Goal: Information Seeking & Learning: Learn about a topic

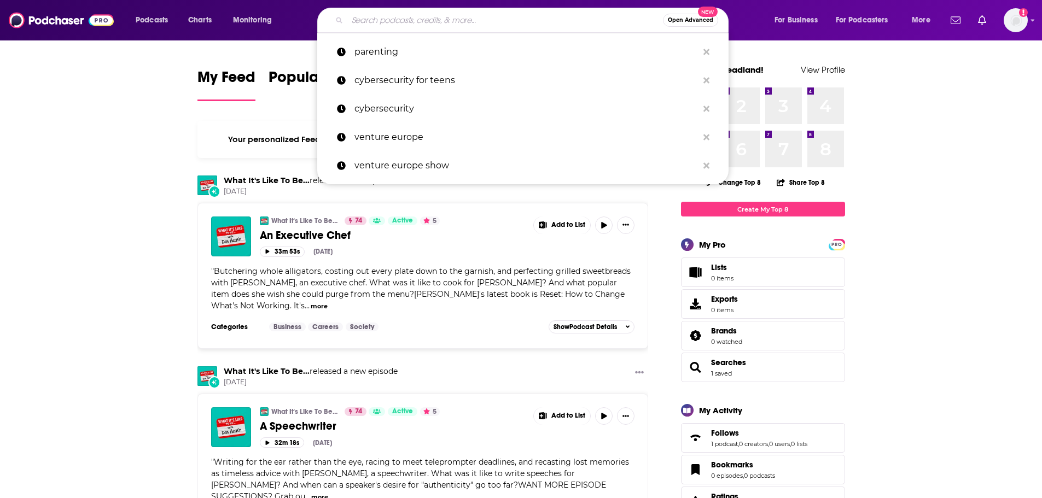
click at [425, 13] on input "Search podcasts, credits, & more..." at bounding box center [504, 19] width 315 height 17
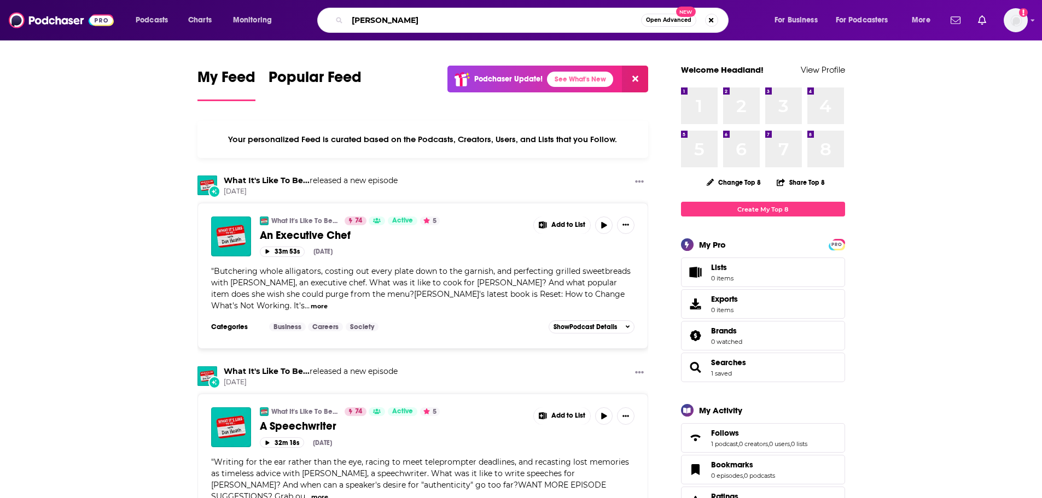
click at [447, 16] on input "[PERSON_NAME]" at bounding box center [494, 19] width 294 height 17
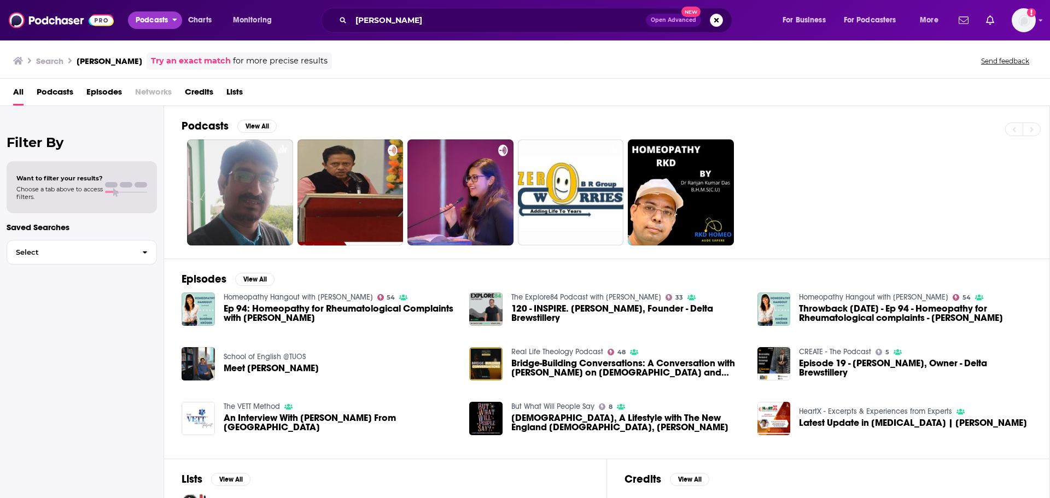
click at [160, 25] on span "Podcasts" at bounding box center [152, 20] width 32 height 15
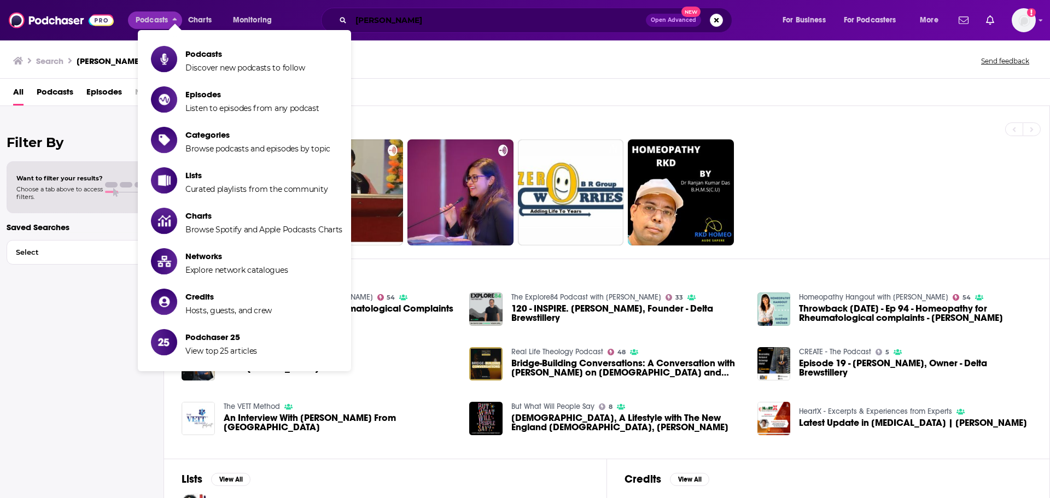
click at [371, 24] on input "[PERSON_NAME]" at bounding box center [498, 19] width 295 height 17
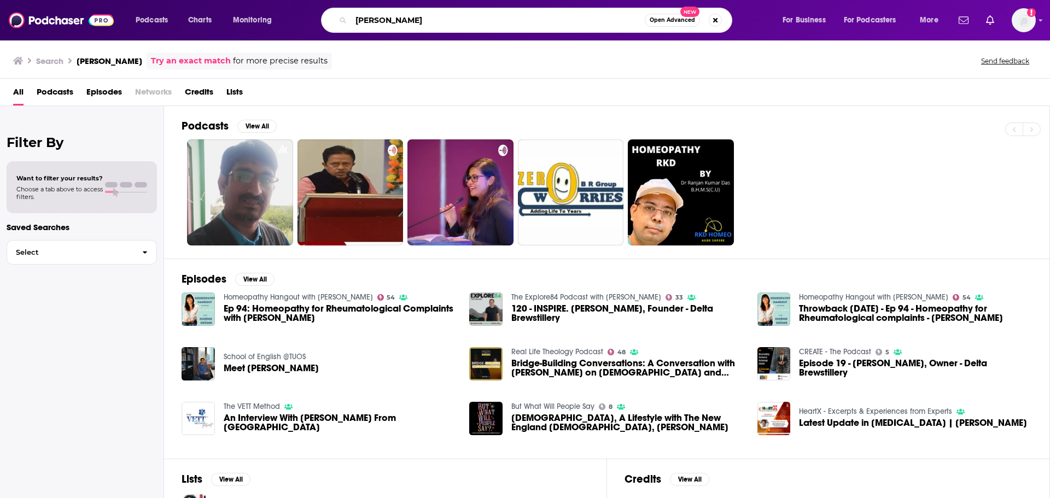
click at [371, 24] on input "[PERSON_NAME]" at bounding box center [498, 19] width 294 height 17
type input "chatterjee"
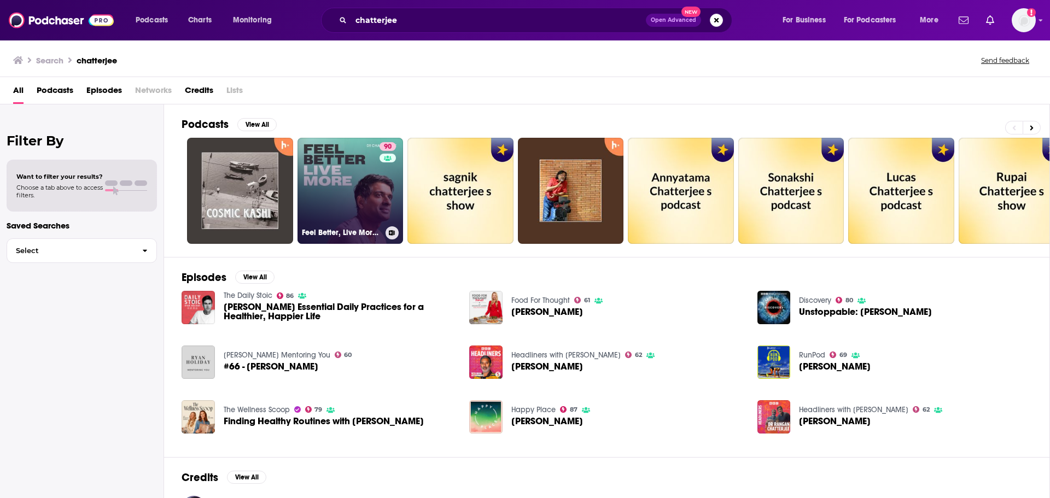
click at [352, 182] on link "90 Feel Better, Live More with [PERSON_NAME]" at bounding box center [350, 191] width 106 height 106
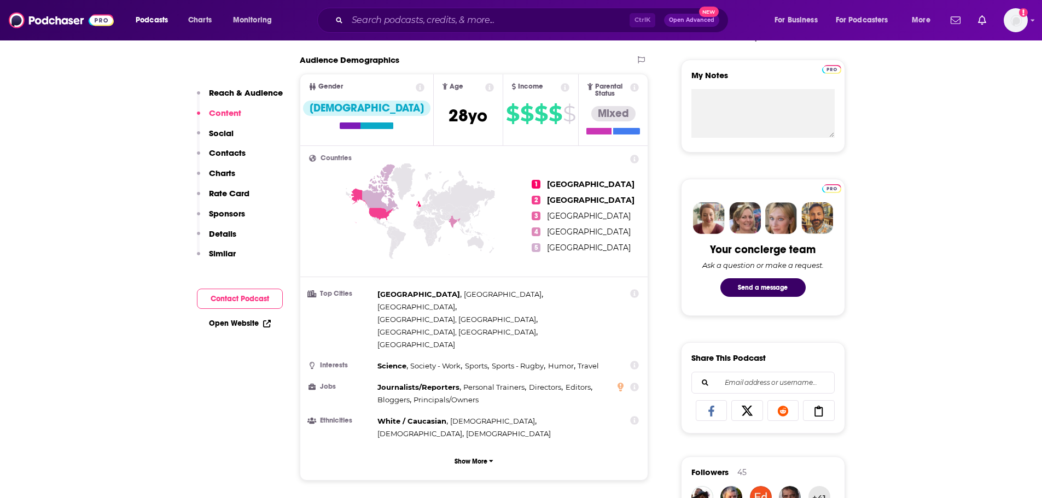
scroll to position [383, 0]
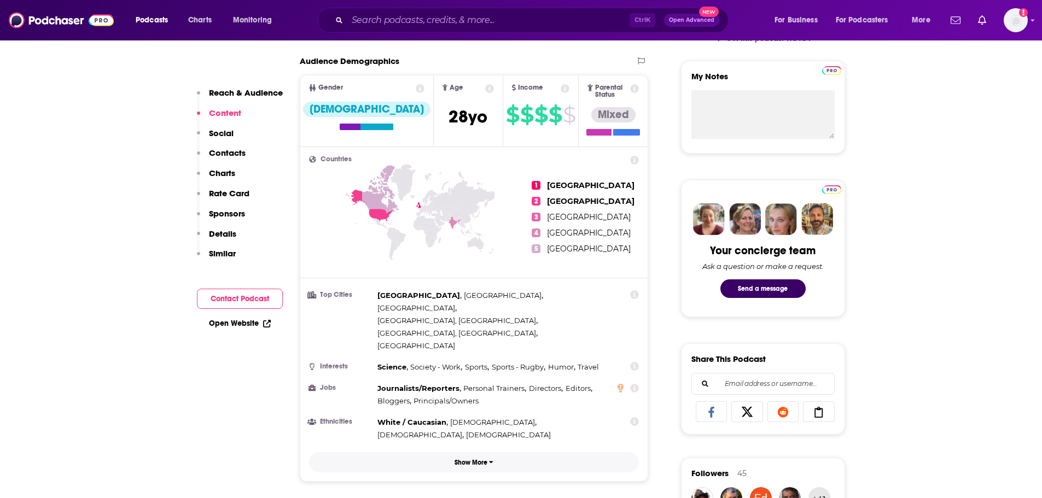
click at [470, 452] on button "Show More" at bounding box center [474, 462] width 330 height 20
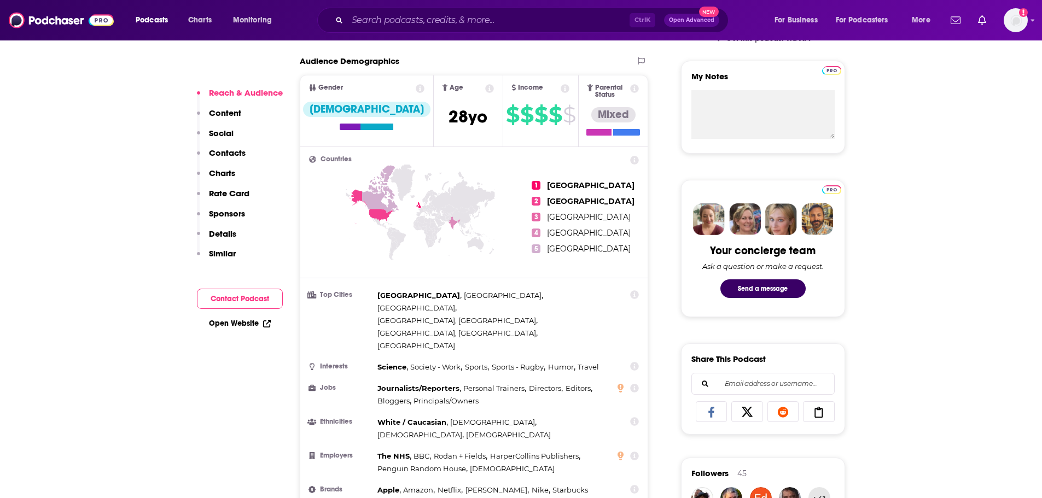
click at [485, 89] on icon at bounding box center [489, 88] width 9 height 9
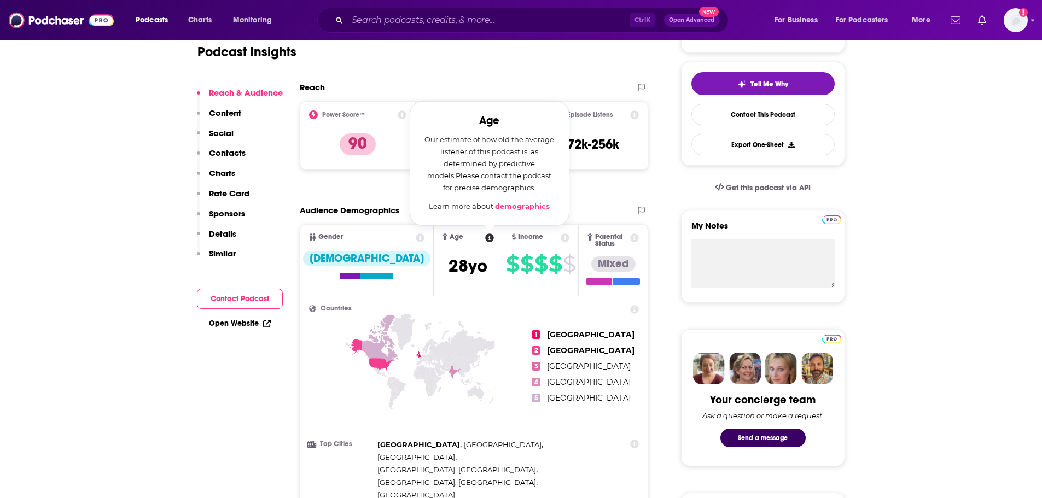
scroll to position [219, 0]
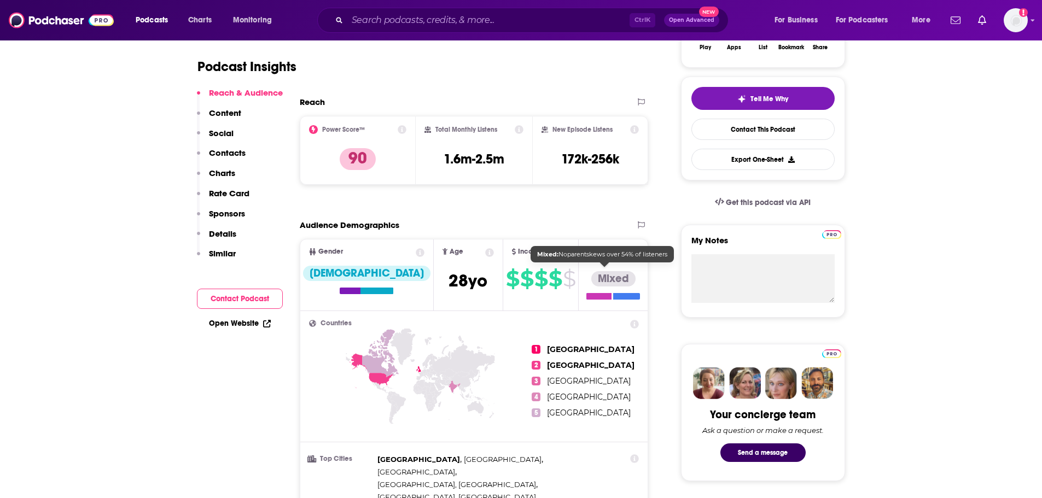
click at [611, 276] on div "Mixed" at bounding box center [613, 278] width 44 height 15
click at [586, 293] on div at bounding box center [598, 296] width 25 height 7
click at [637, 255] on icon at bounding box center [634, 252] width 9 height 9
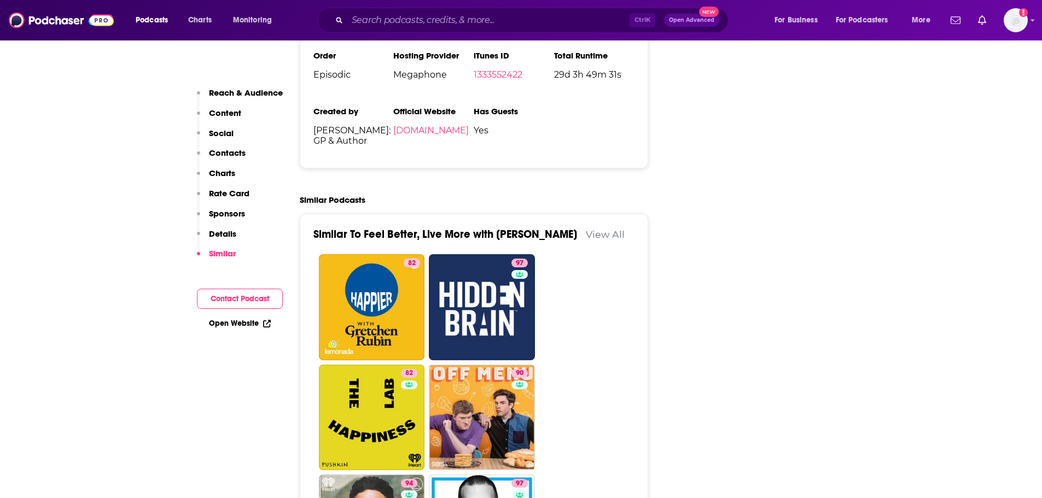
scroll to position [2351, 0]
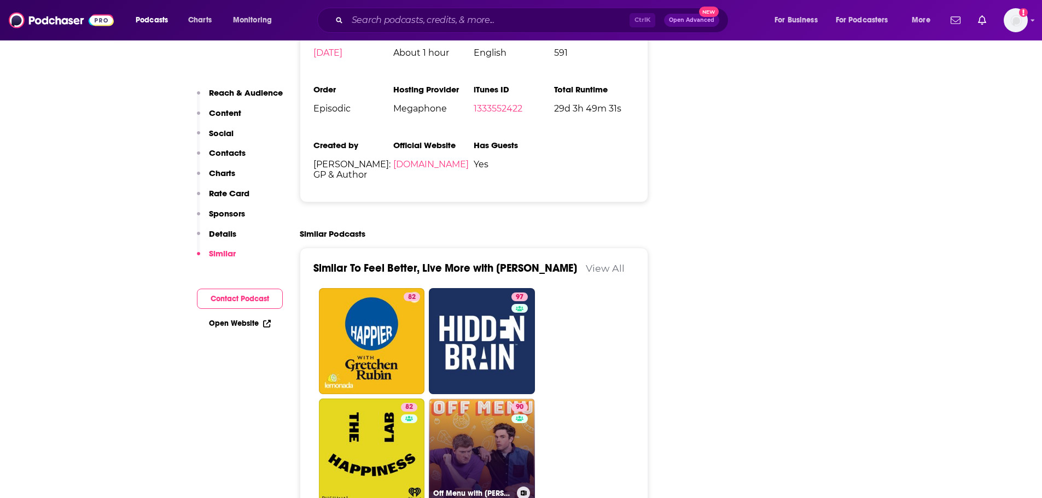
click at [493, 426] on link "90 Off Menu with [PERSON_NAME] and [PERSON_NAME]" at bounding box center [482, 452] width 106 height 106
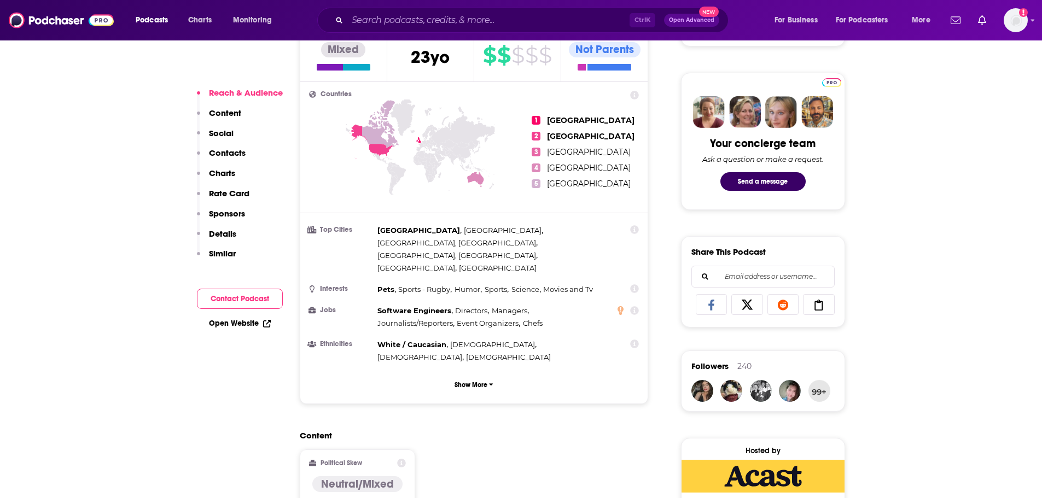
scroll to position [492, 0]
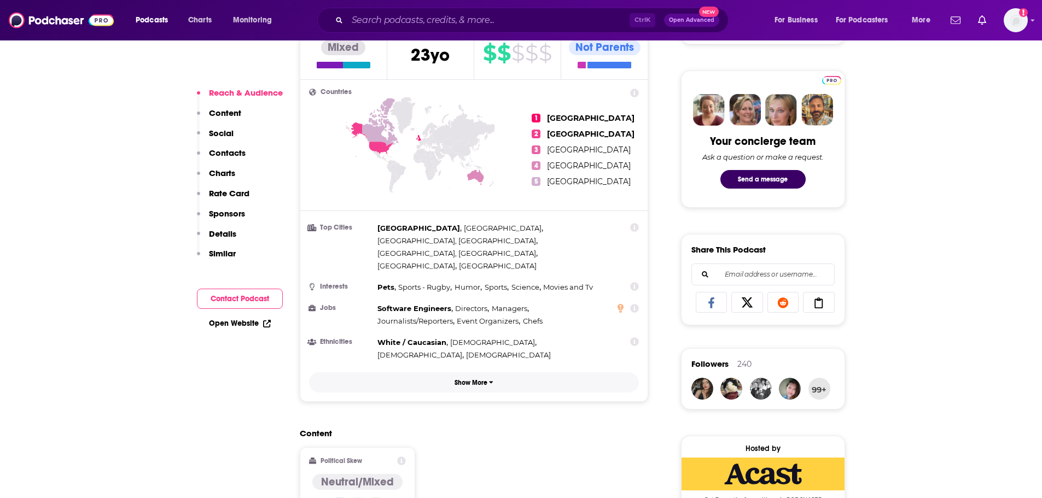
click at [463, 372] on button "Show More" at bounding box center [474, 382] width 330 height 20
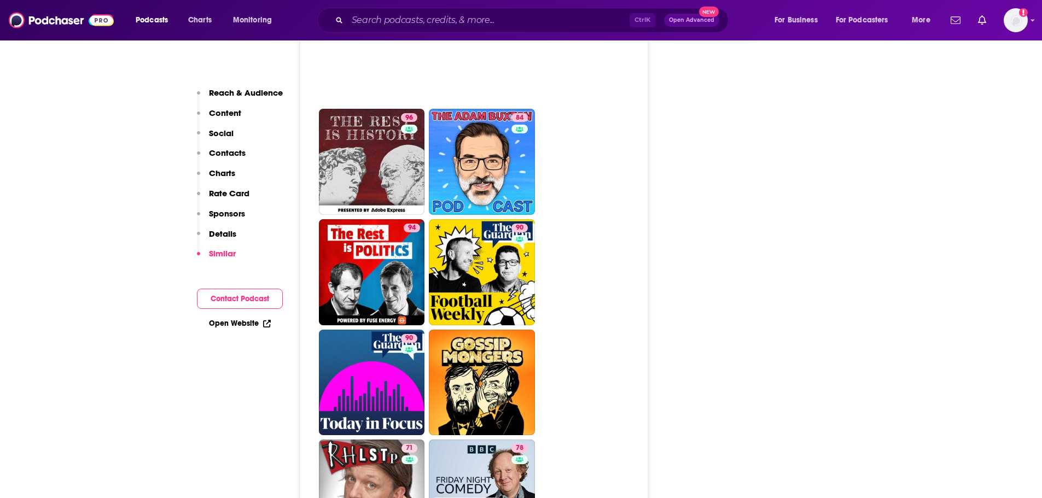
scroll to position [2898, 0]
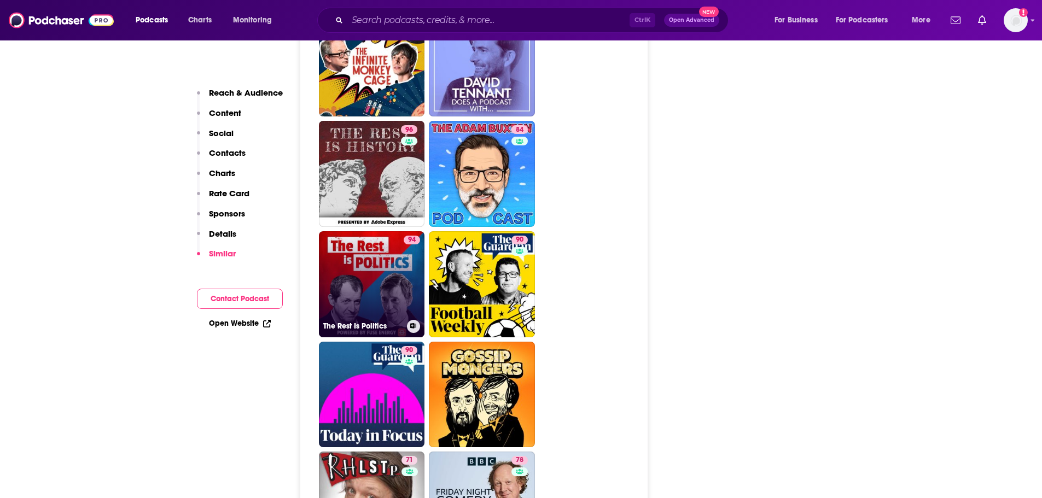
click at [383, 231] on link "94 The Rest Is Politics" at bounding box center [372, 284] width 106 height 106
type input "[URL][DOMAIN_NAME]"
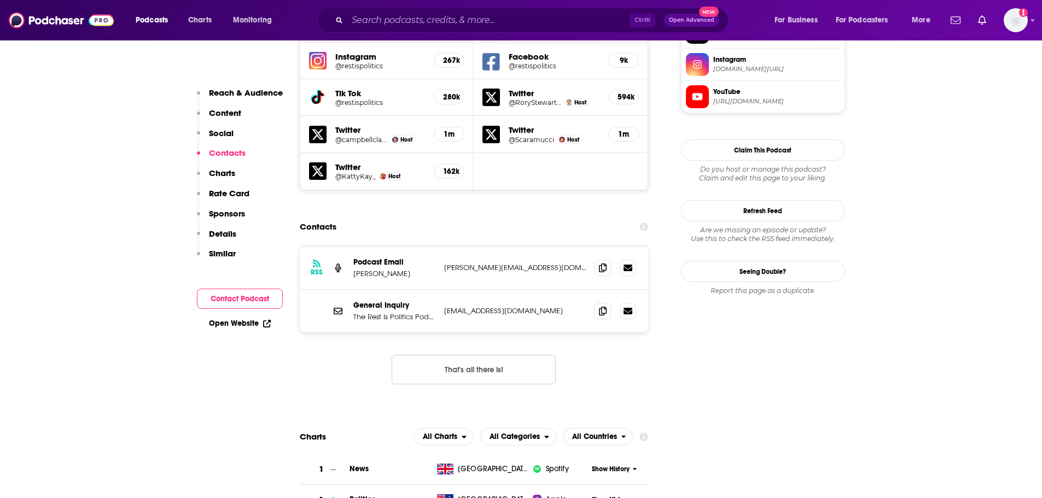
scroll to position [1093, 0]
